Goal: Transaction & Acquisition: Purchase product/service

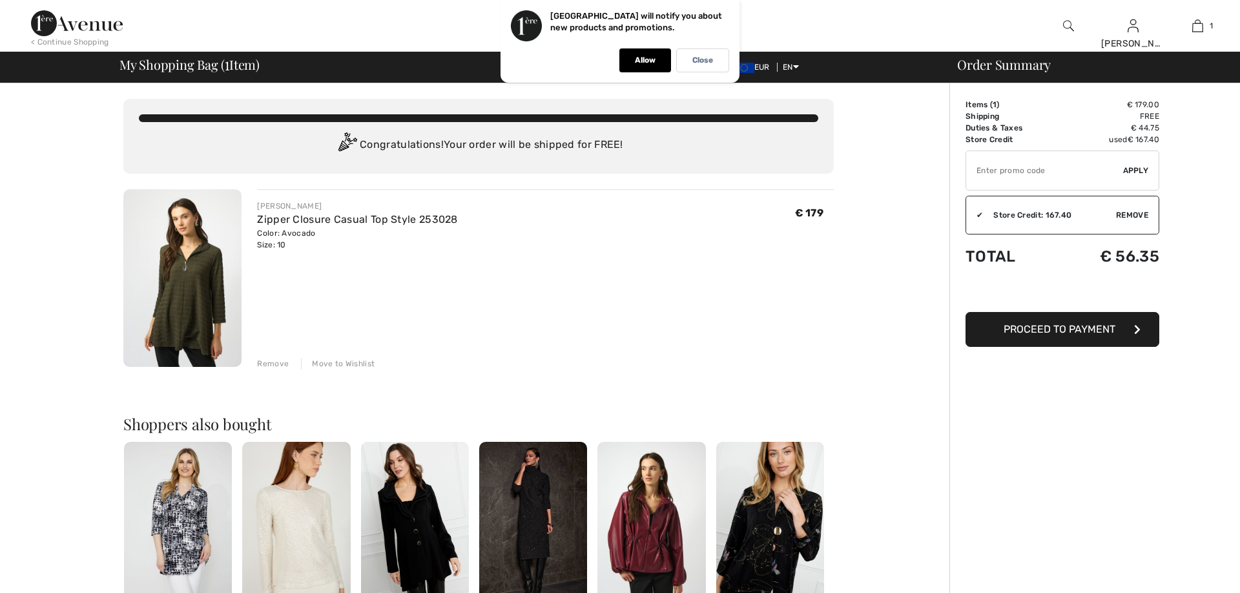
checkbox input "true"
click at [200, 266] on img at bounding box center [182, 278] width 118 height 178
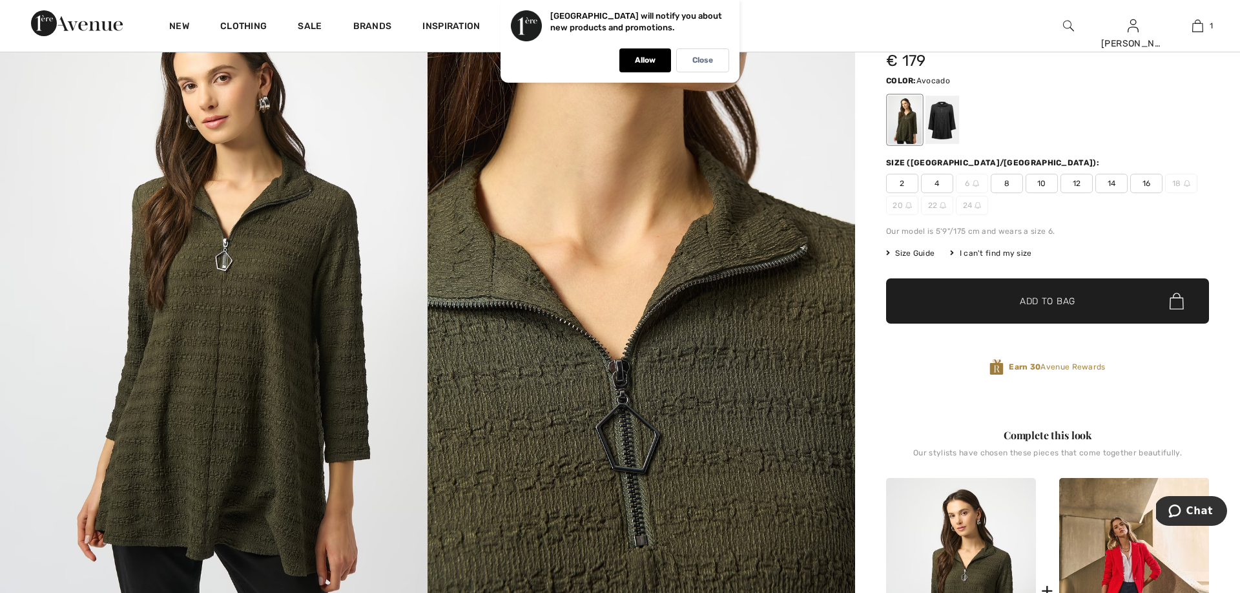
scroll to position [99, 0]
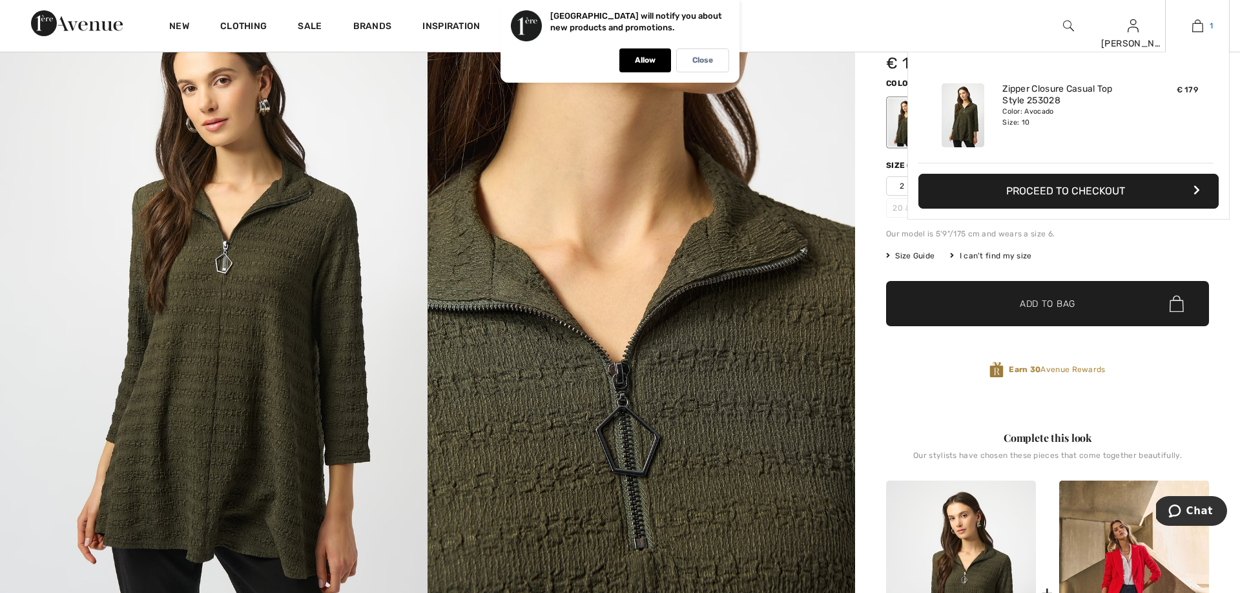
click at [1201, 26] on img at bounding box center [1198, 26] width 11 height 16
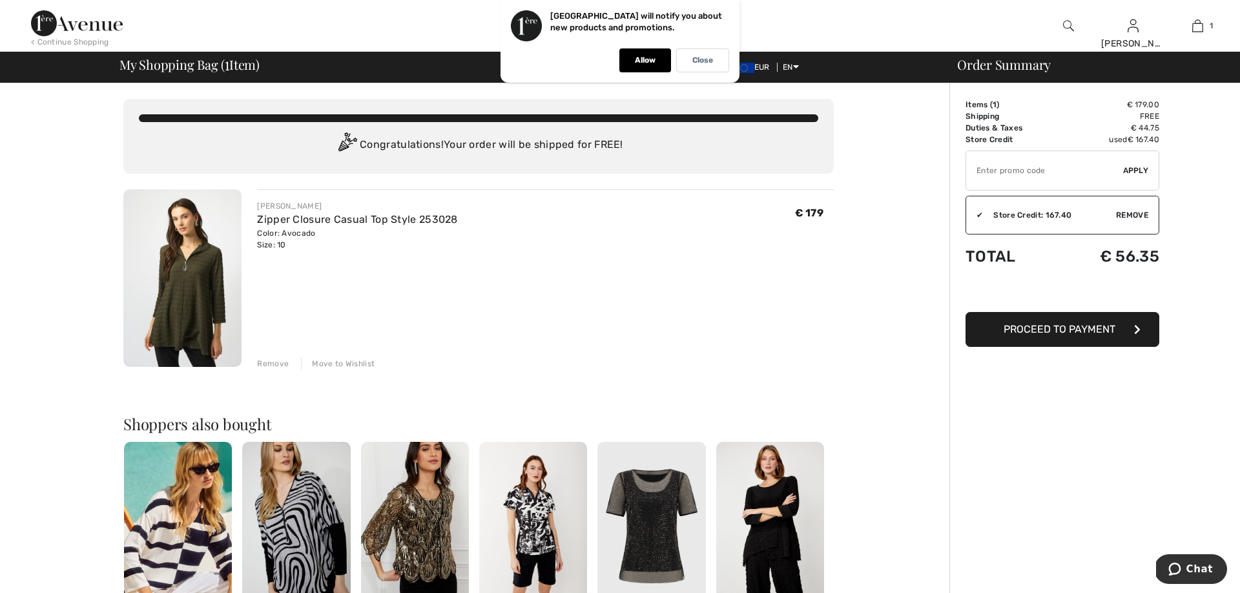
scroll to position [0, 1]
click at [186, 273] on img at bounding box center [182, 278] width 118 height 178
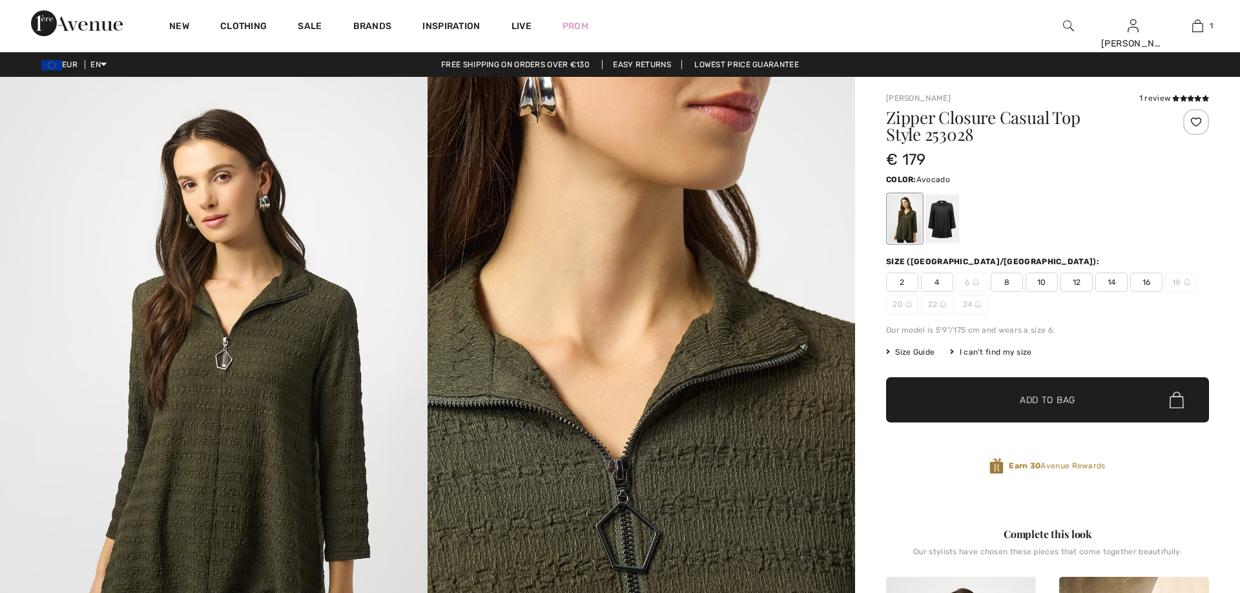
checkbox input "true"
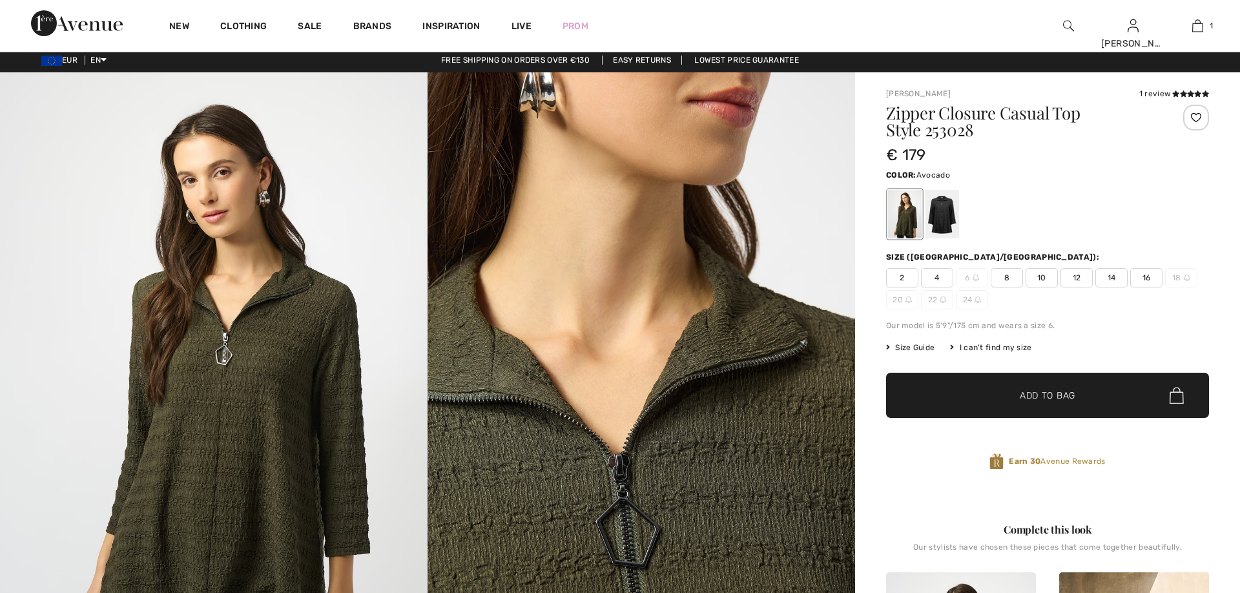
scroll to position [5, 0]
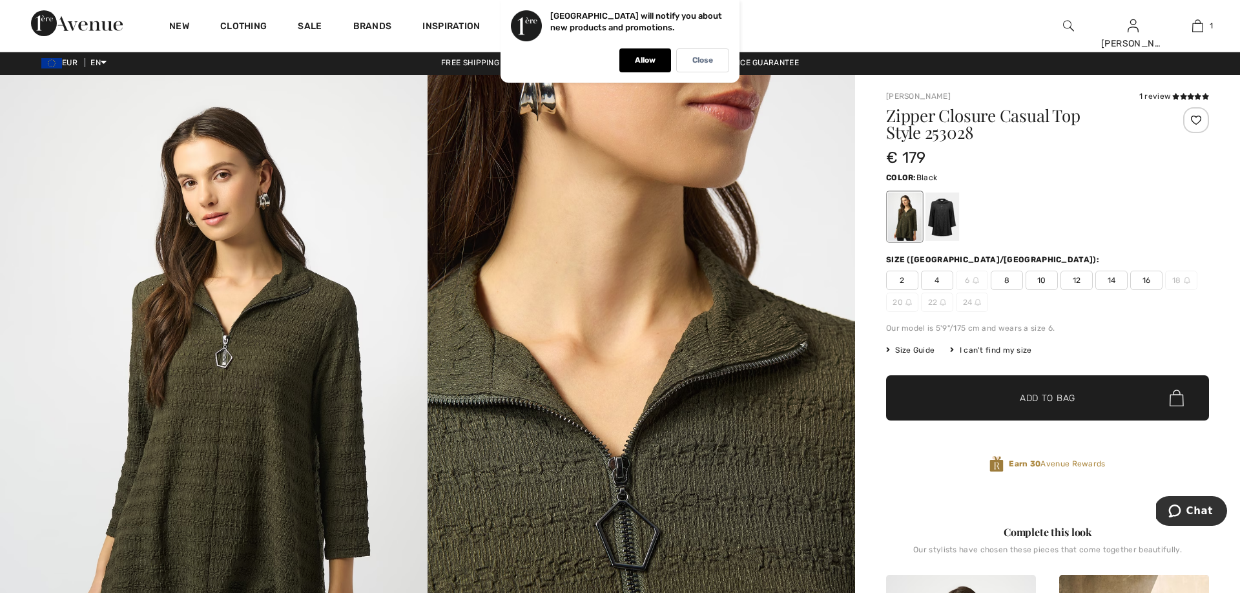
click at [937, 223] on div at bounding box center [943, 217] width 34 height 48
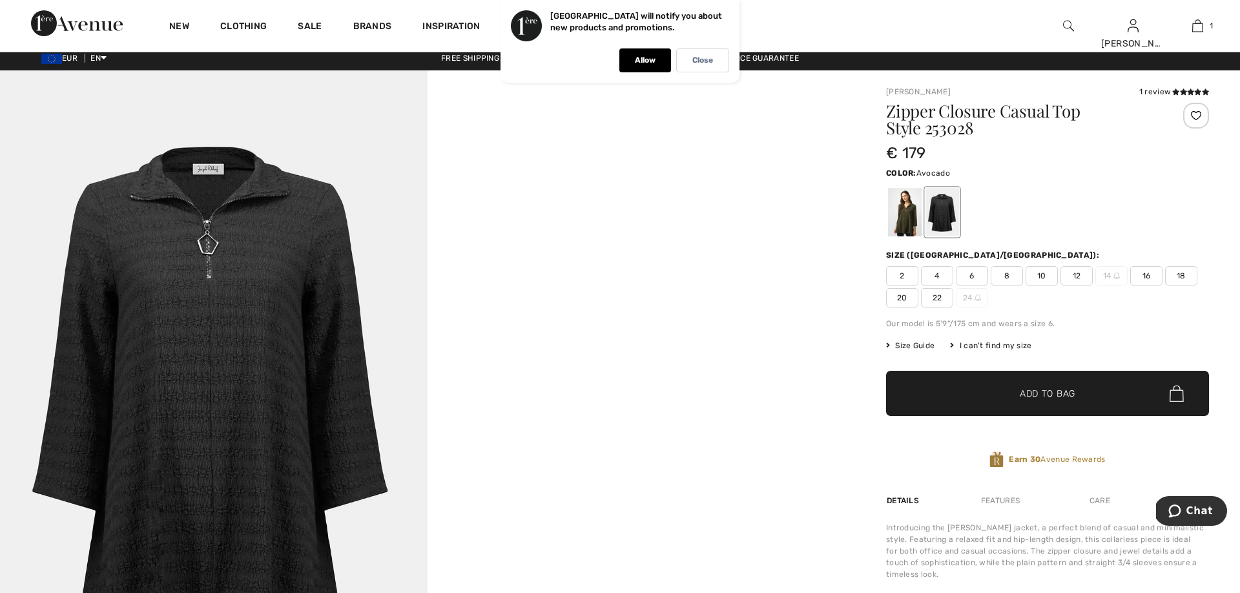
scroll to position [10, 0]
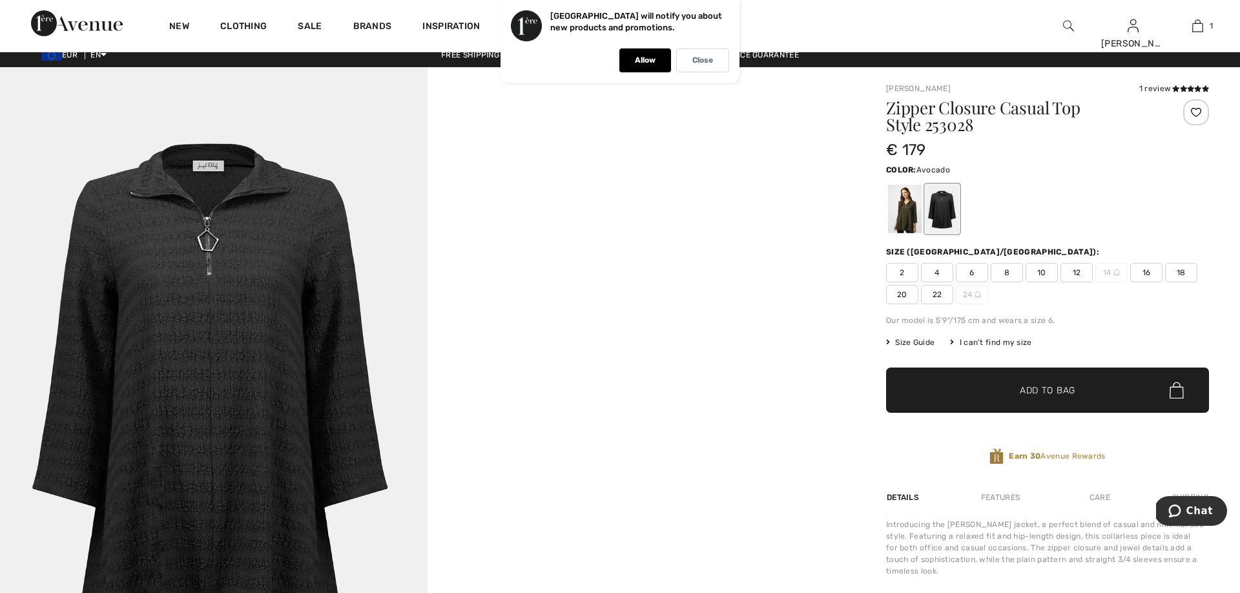
click at [911, 222] on div at bounding box center [905, 209] width 34 height 48
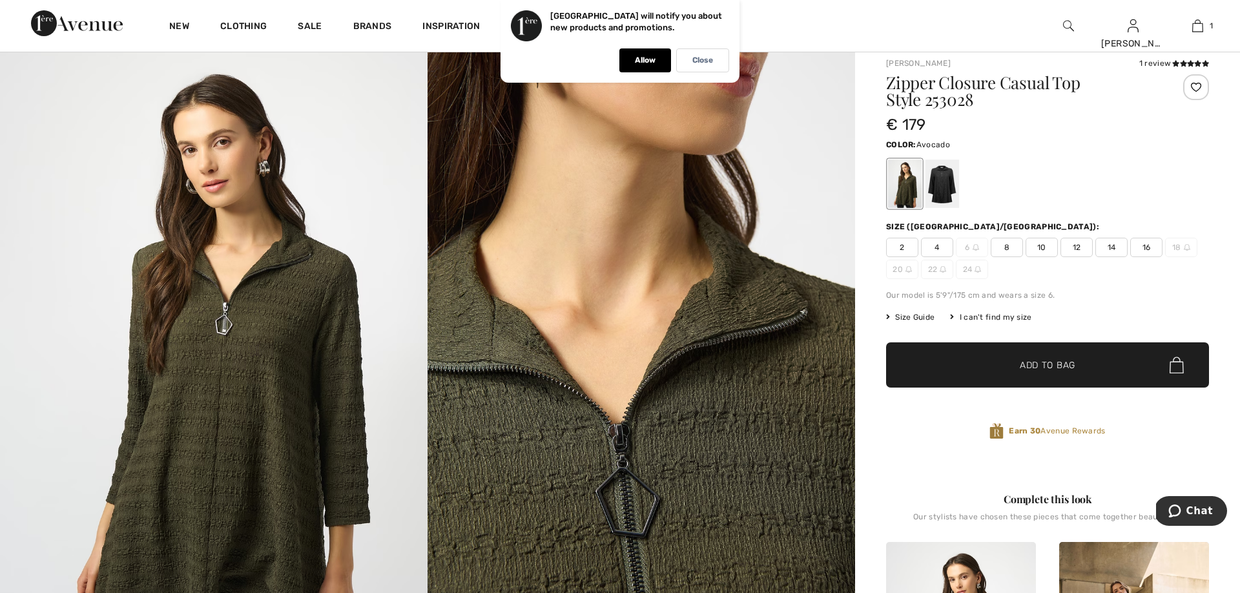
scroll to position [40, 0]
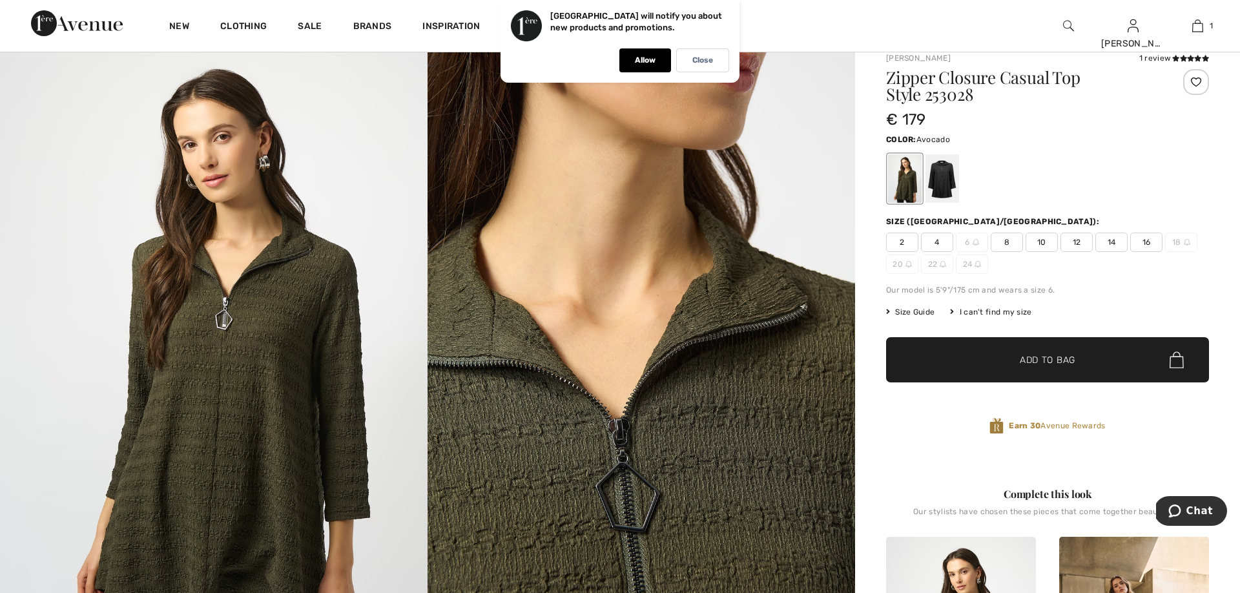
click at [284, 392] on img at bounding box center [214, 357] width 428 height 641
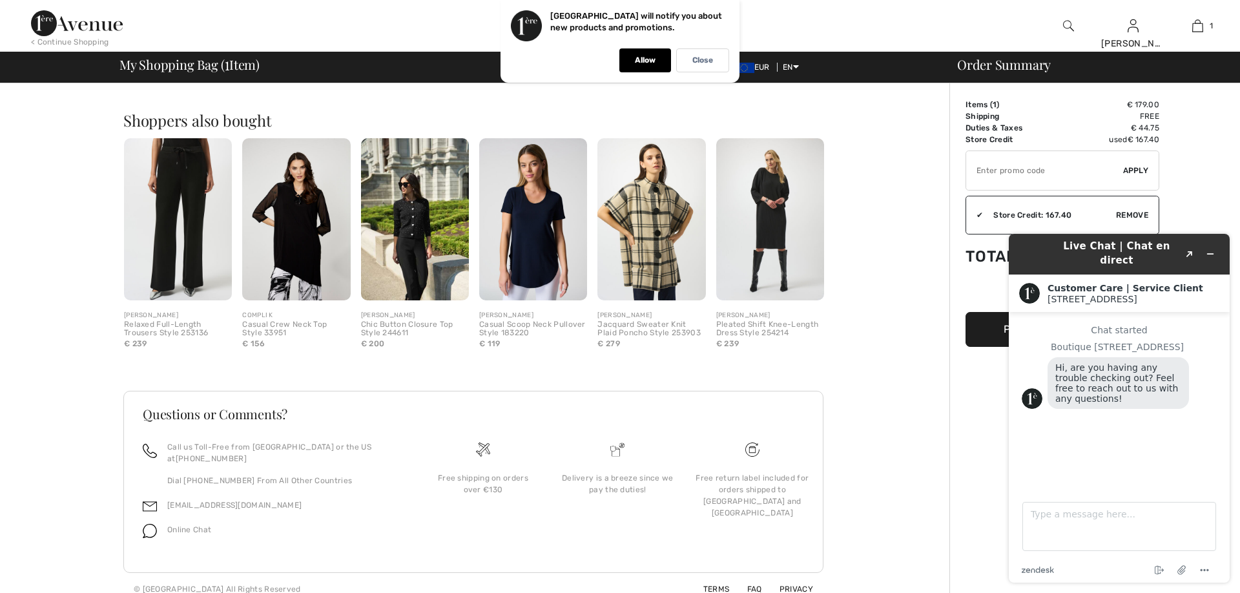
click at [856, 132] on div "You are only € 0.00 away from FREE SHIPPING! Continue Shopping > Congratulation…" at bounding box center [479, 193] width 942 height 826
click at [1208, 249] on icon "Minimize widget" at bounding box center [1210, 253] width 9 height 9
